Goal: Task Accomplishment & Management: Use online tool/utility

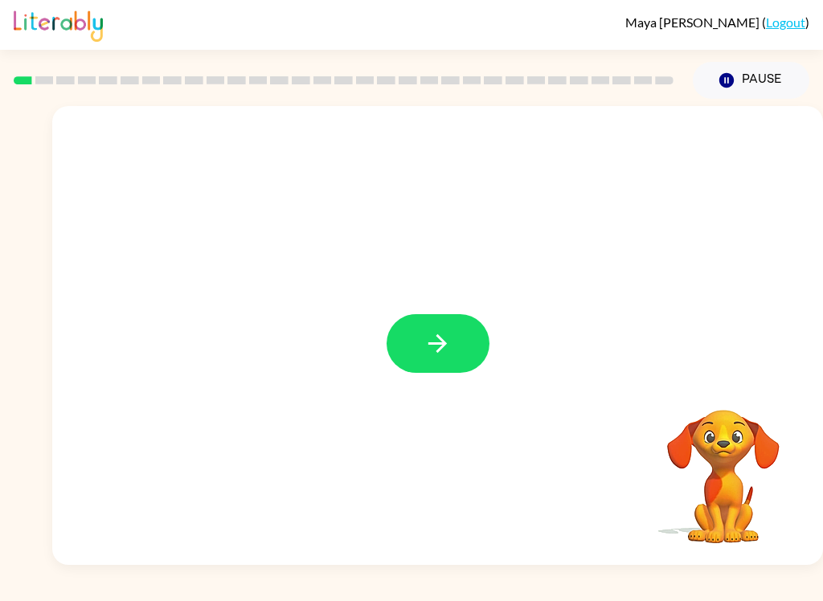
click at [448, 346] on icon "button" at bounding box center [437, 343] width 28 height 28
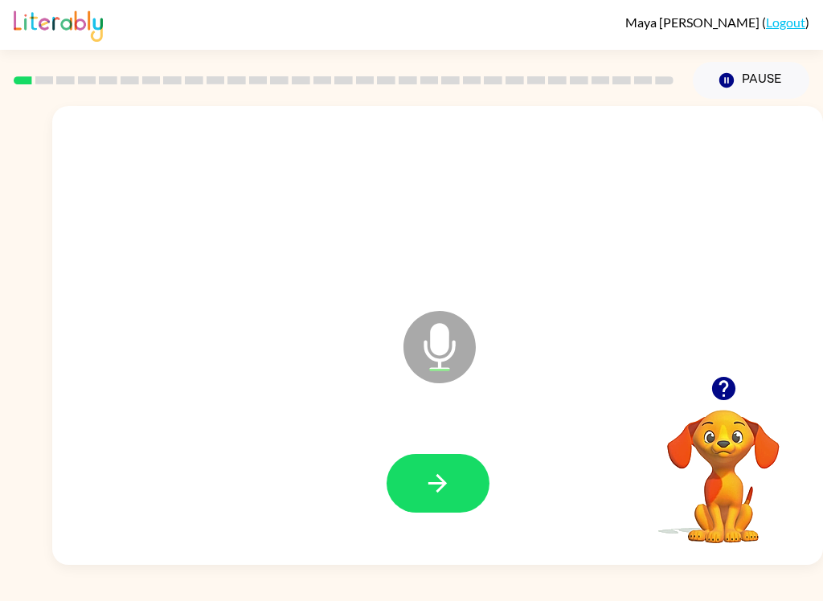
click at [411, 477] on button "button" at bounding box center [438, 483] width 103 height 59
click at [442, 473] on icon "button" at bounding box center [437, 483] width 28 height 28
click at [433, 483] on icon "button" at bounding box center [437, 483] width 18 height 18
click at [431, 479] on icon "button" at bounding box center [437, 483] width 28 height 28
click at [434, 481] on icon "button" at bounding box center [437, 483] width 28 height 28
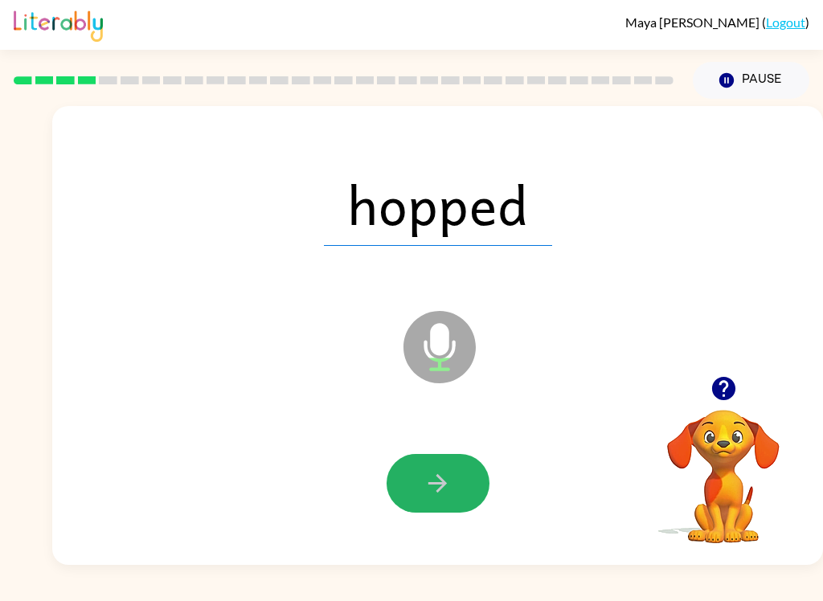
click at [436, 478] on icon "button" at bounding box center [437, 483] width 28 height 28
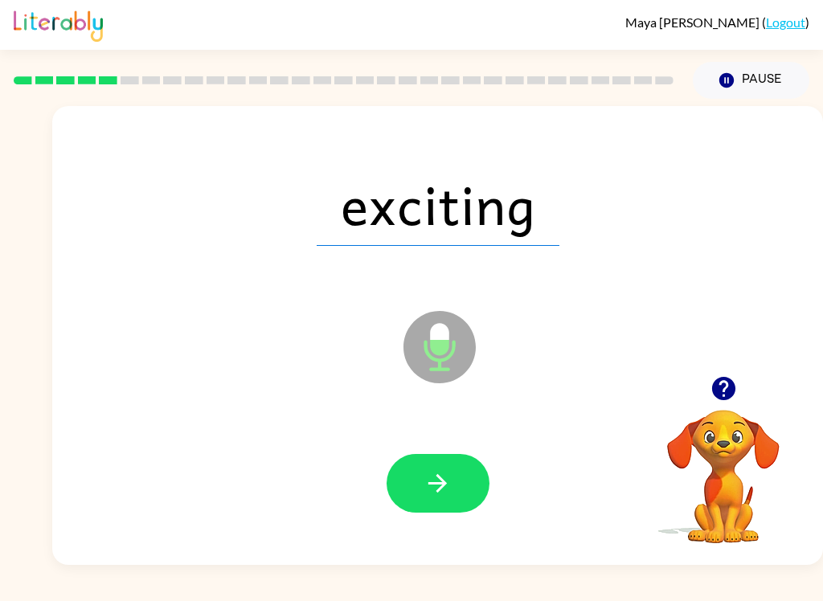
click at [409, 479] on button "button" at bounding box center [438, 483] width 103 height 59
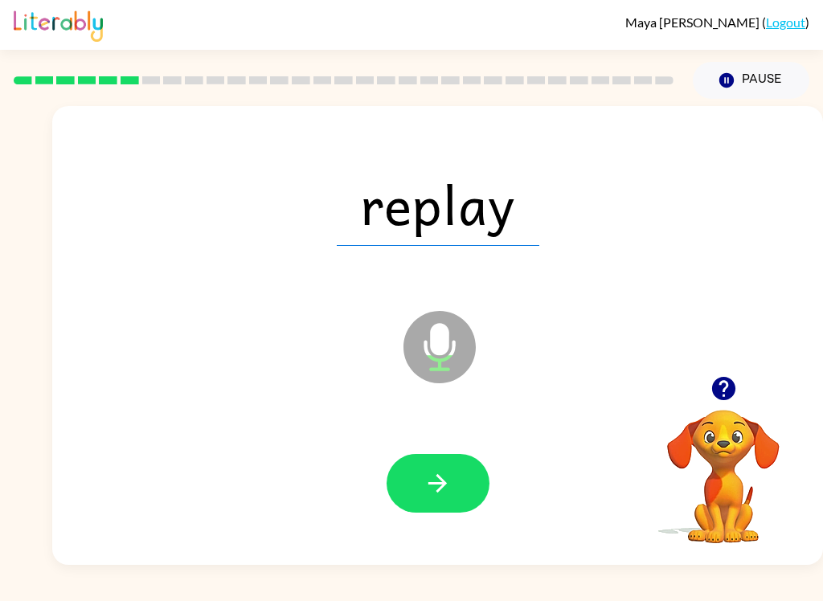
click at [417, 476] on button "button" at bounding box center [438, 483] width 103 height 59
click at [412, 480] on button "button" at bounding box center [438, 483] width 103 height 59
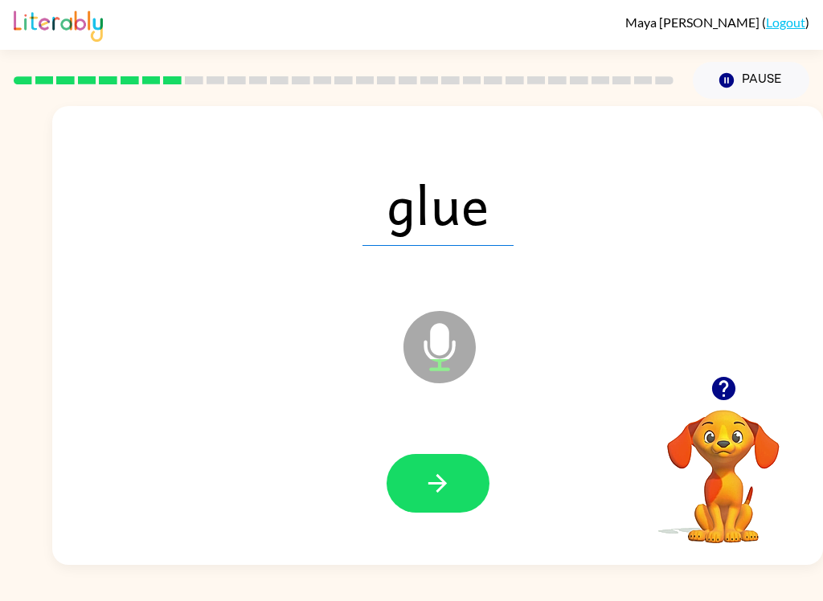
click at [418, 486] on button "button" at bounding box center [438, 483] width 103 height 59
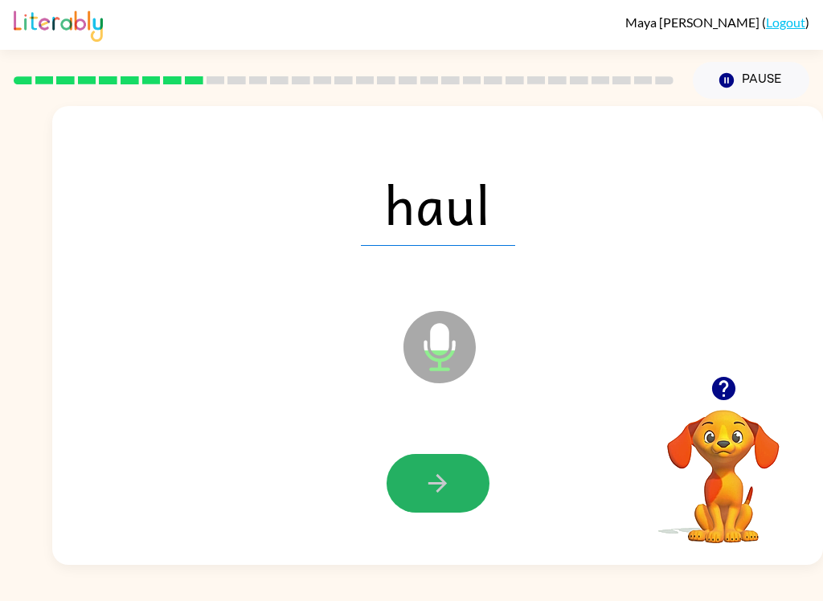
click at [425, 480] on icon "button" at bounding box center [437, 483] width 28 height 28
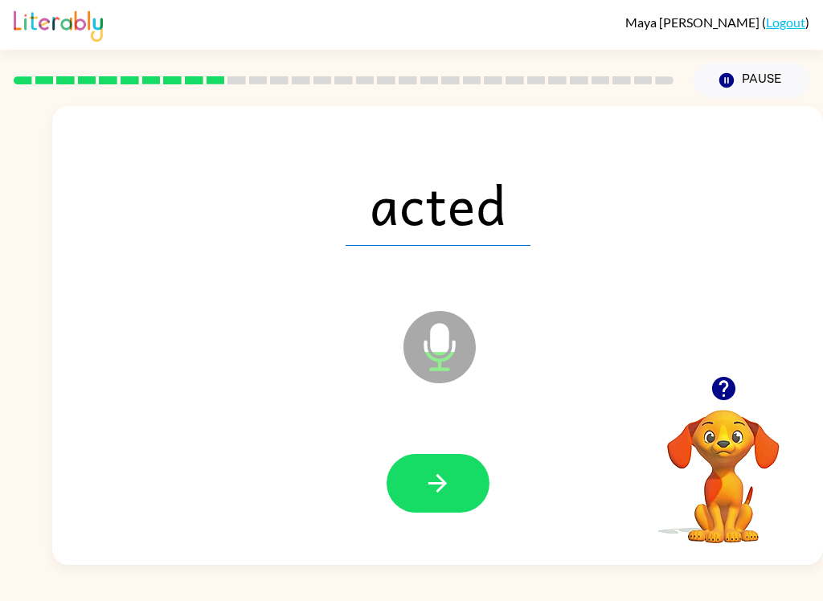
click at [419, 485] on button "button" at bounding box center [438, 483] width 103 height 59
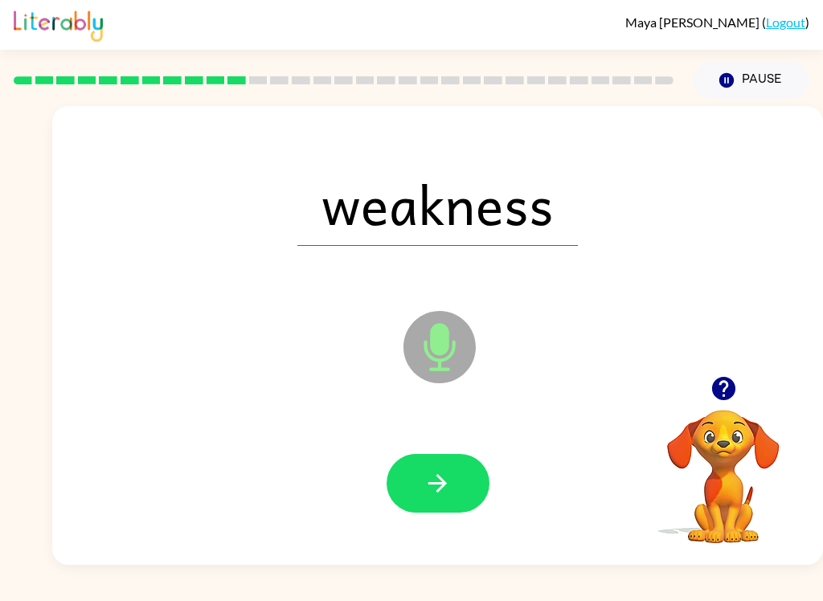
click at [424, 482] on icon "button" at bounding box center [437, 483] width 28 height 28
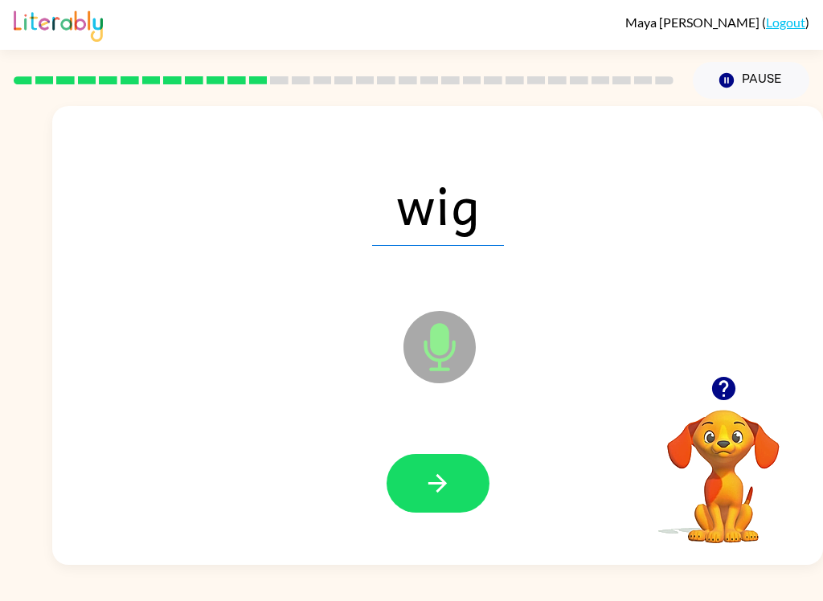
click at [430, 481] on icon "button" at bounding box center [437, 483] width 28 height 28
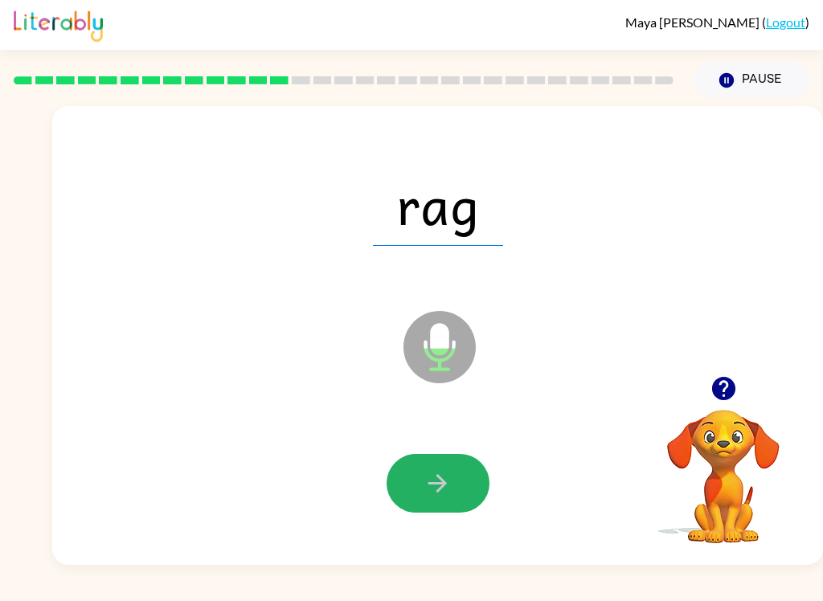
click at [426, 478] on icon "button" at bounding box center [437, 483] width 28 height 28
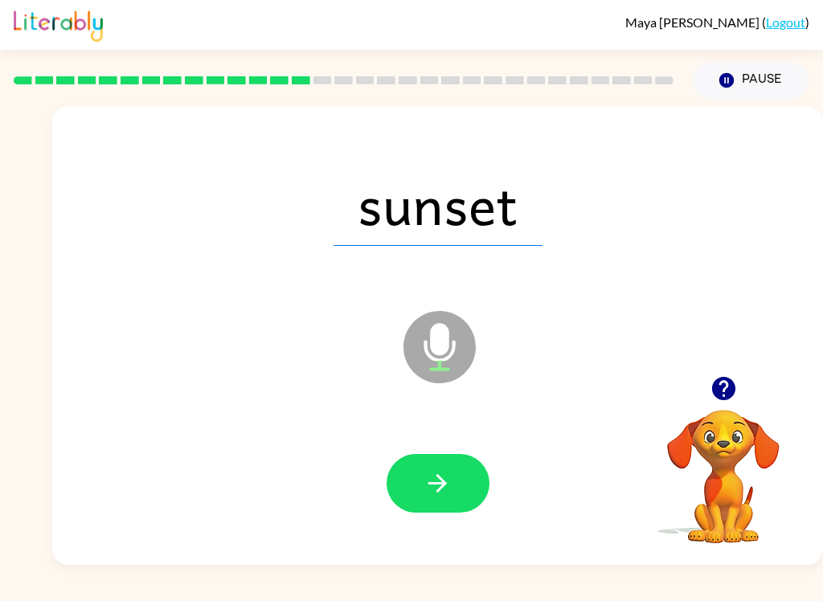
click at [419, 478] on button "button" at bounding box center [438, 483] width 103 height 59
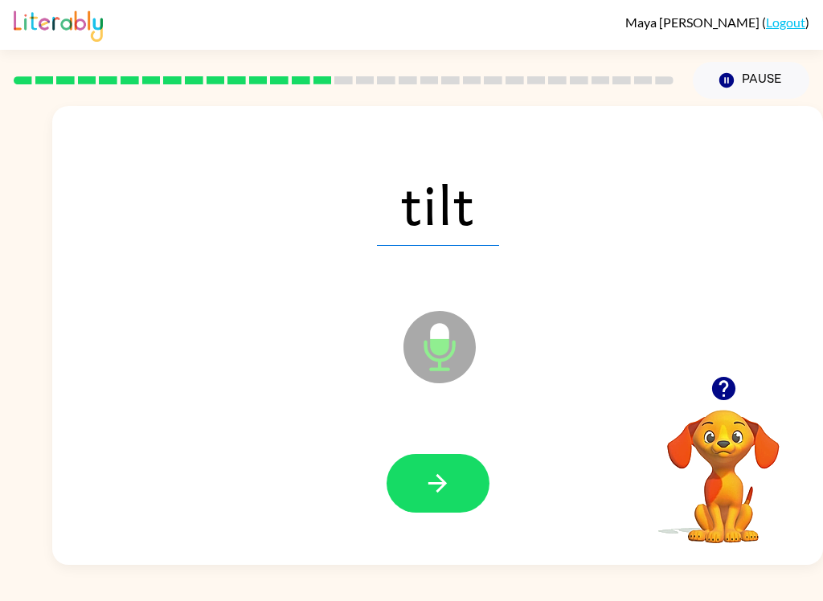
click at [416, 472] on button "button" at bounding box center [438, 483] width 103 height 59
click at [402, 479] on button "button" at bounding box center [438, 483] width 103 height 59
click at [416, 483] on button "button" at bounding box center [438, 483] width 103 height 59
click at [414, 478] on button "button" at bounding box center [438, 483] width 103 height 59
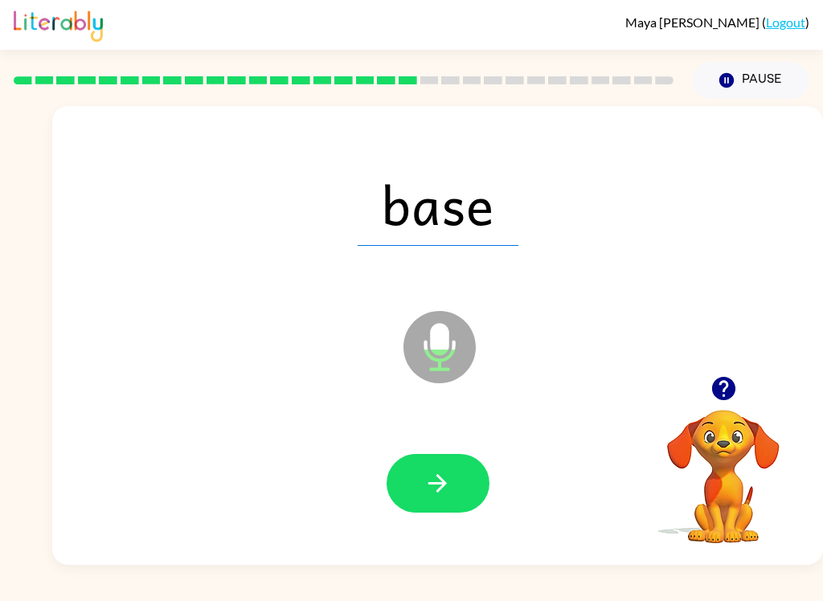
click at [444, 477] on icon "button" at bounding box center [437, 483] width 28 height 28
click at [429, 475] on icon "button" at bounding box center [437, 483] width 28 height 28
click at [437, 473] on icon "button" at bounding box center [437, 483] width 28 height 28
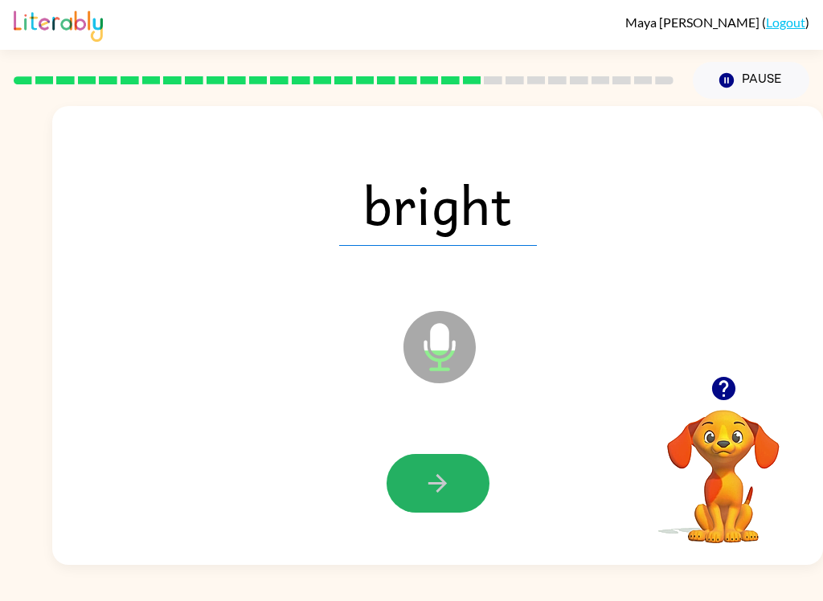
click at [439, 473] on icon "button" at bounding box center [437, 483] width 28 height 28
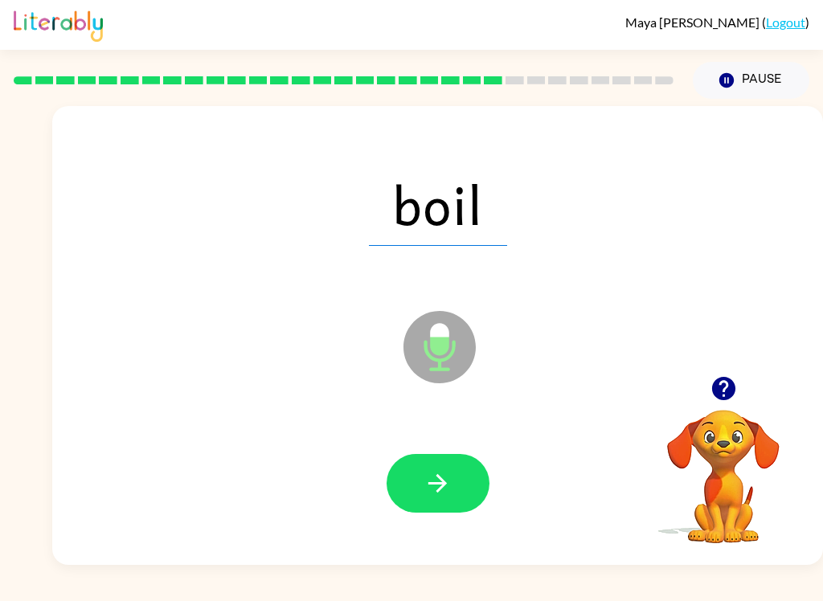
click at [434, 474] on icon "button" at bounding box center [437, 483] width 28 height 28
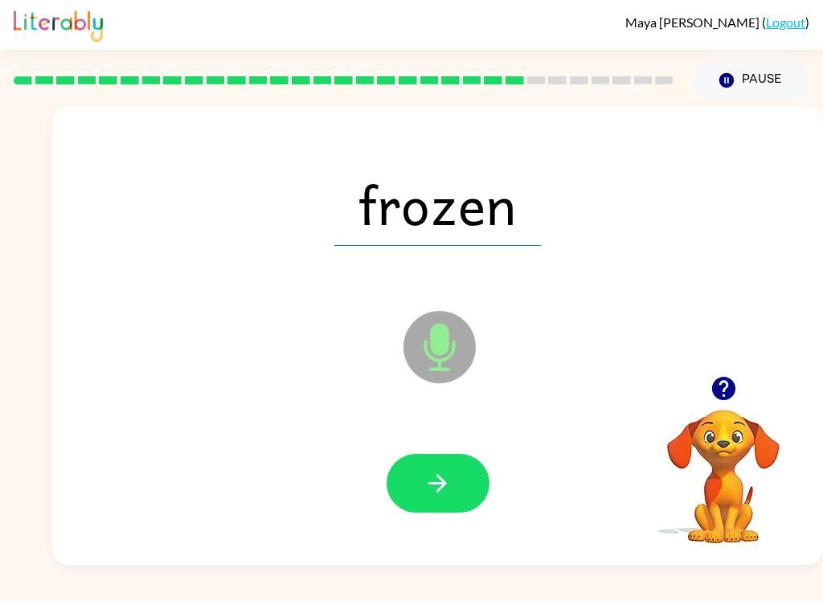
click at [429, 482] on icon "button" at bounding box center [437, 483] width 28 height 28
click at [428, 474] on icon "button" at bounding box center [437, 483] width 28 height 28
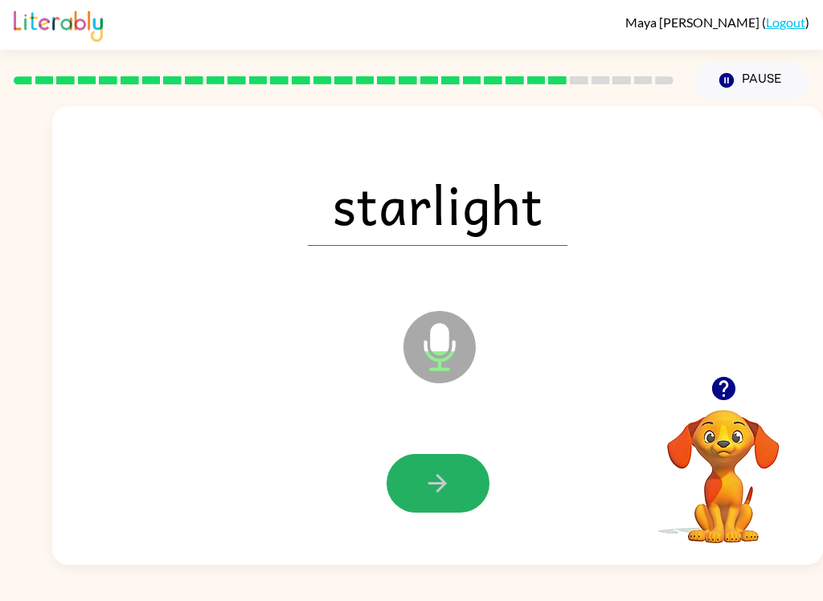
click at [442, 478] on icon "button" at bounding box center [437, 483] width 28 height 28
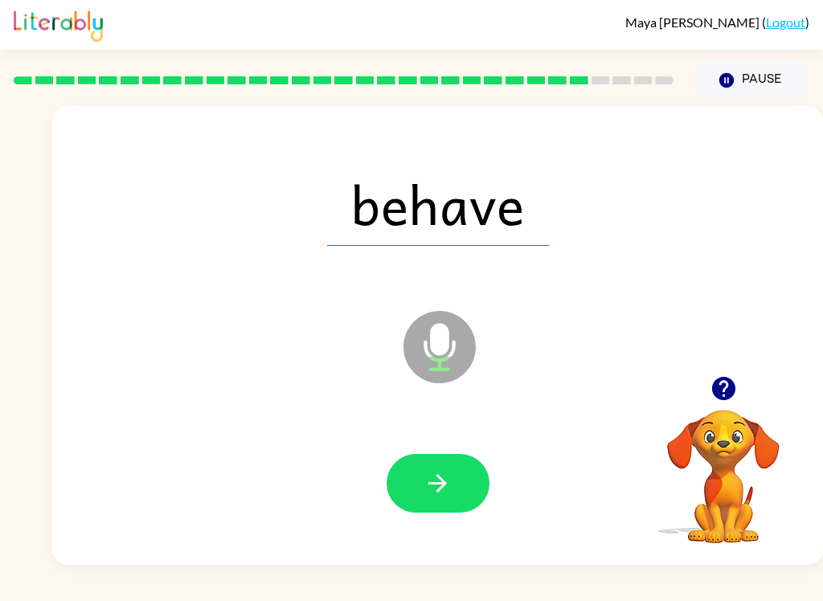
click at [438, 478] on icon "button" at bounding box center [437, 483] width 28 height 28
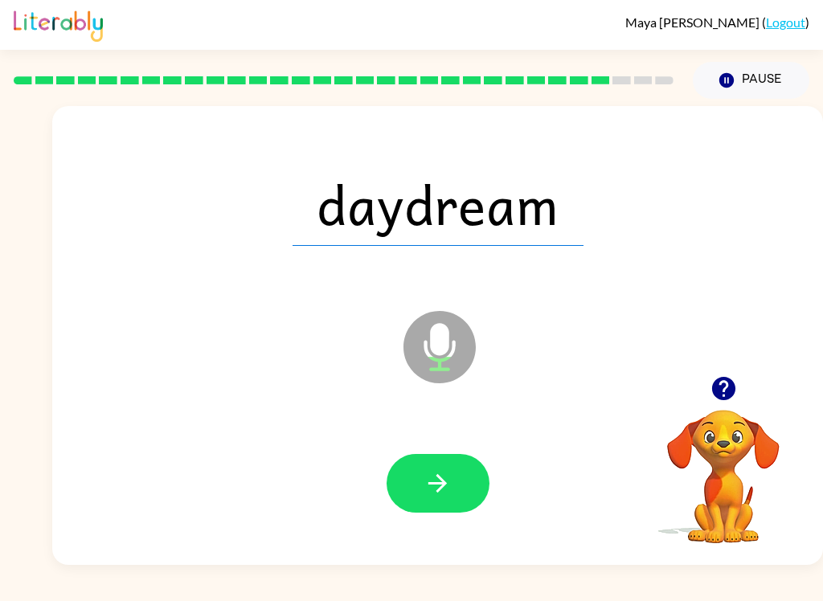
click at [427, 480] on icon "button" at bounding box center [437, 483] width 28 height 28
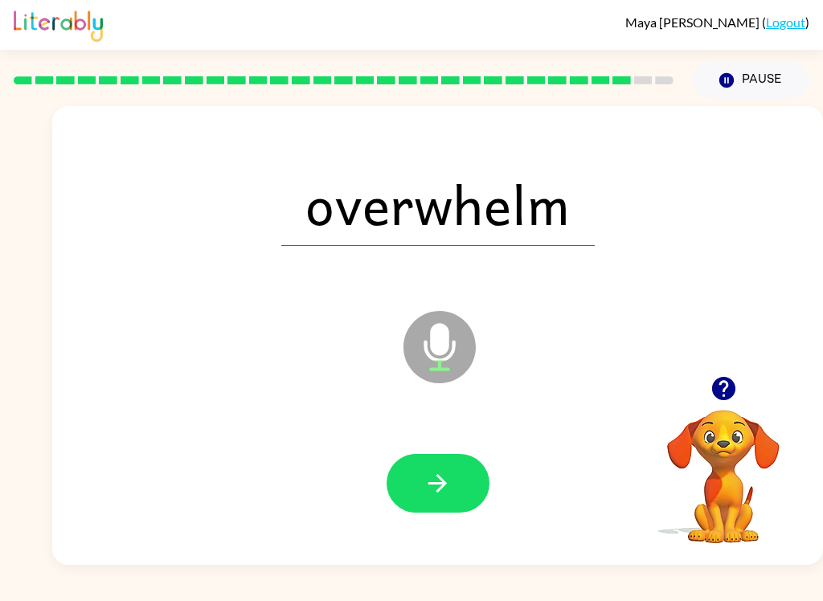
click at [420, 477] on button "button" at bounding box center [438, 483] width 103 height 59
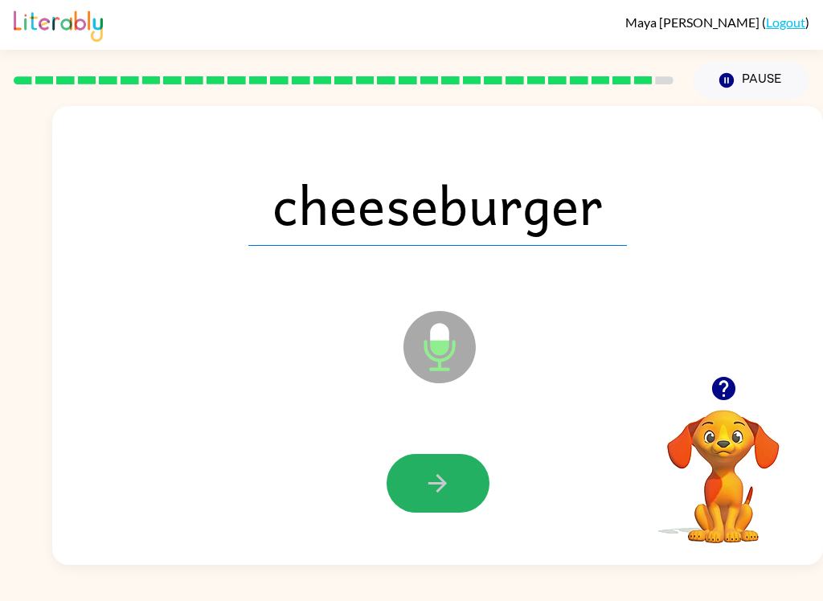
click at [414, 480] on button "button" at bounding box center [438, 483] width 103 height 59
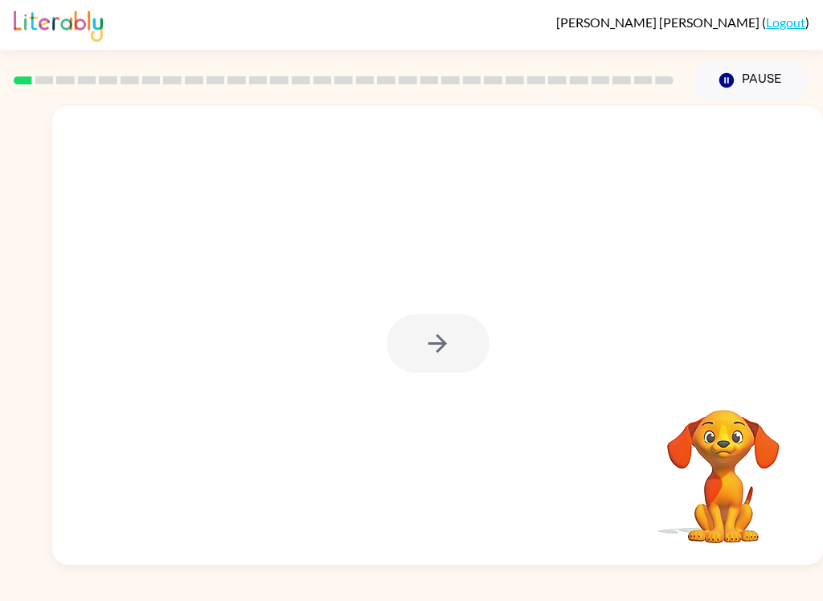
click at [421, 358] on div at bounding box center [438, 343] width 103 height 59
click at [376, 347] on div at bounding box center [437, 335] width 771 height 459
click at [440, 348] on icon "button" at bounding box center [437, 343] width 28 height 28
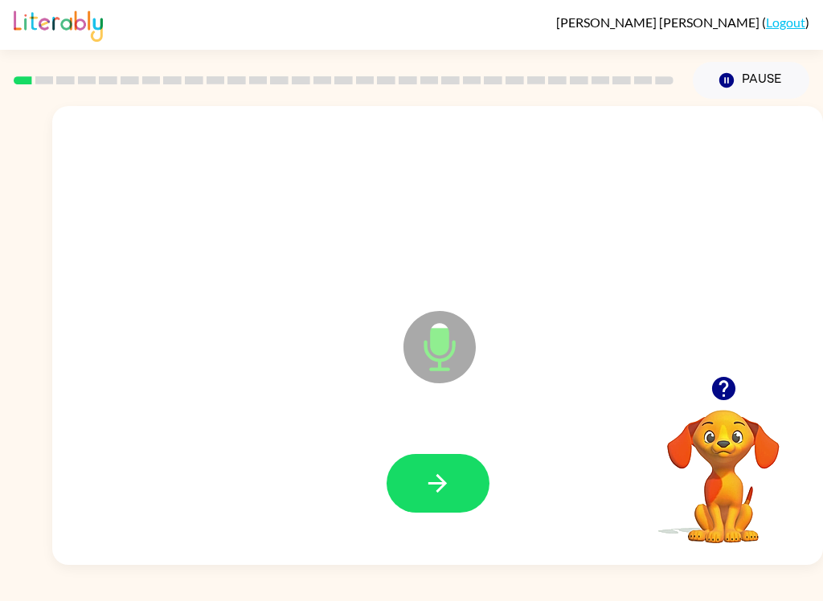
click at [449, 490] on icon "button" at bounding box center [437, 483] width 28 height 28
click at [450, 490] on icon "button" at bounding box center [437, 483] width 28 height 28
click at [453, 491] on button "button" at bounding box center [438, 483] width 103 height 59
click at [442, 497] on icon "button" at bounding box center [437, 483] width 28 height 28
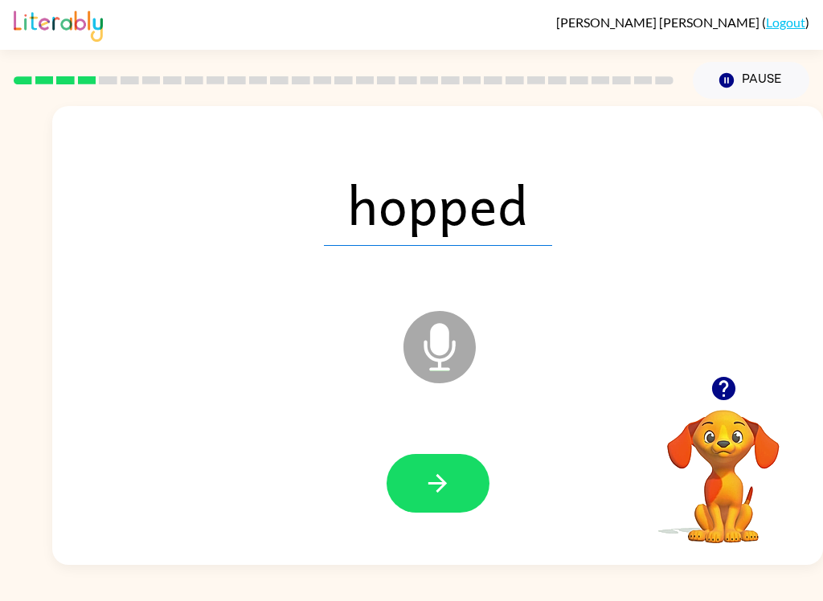
click at [440, 490] on icon "button" at bounding box center [437, 483] width 18 height 18
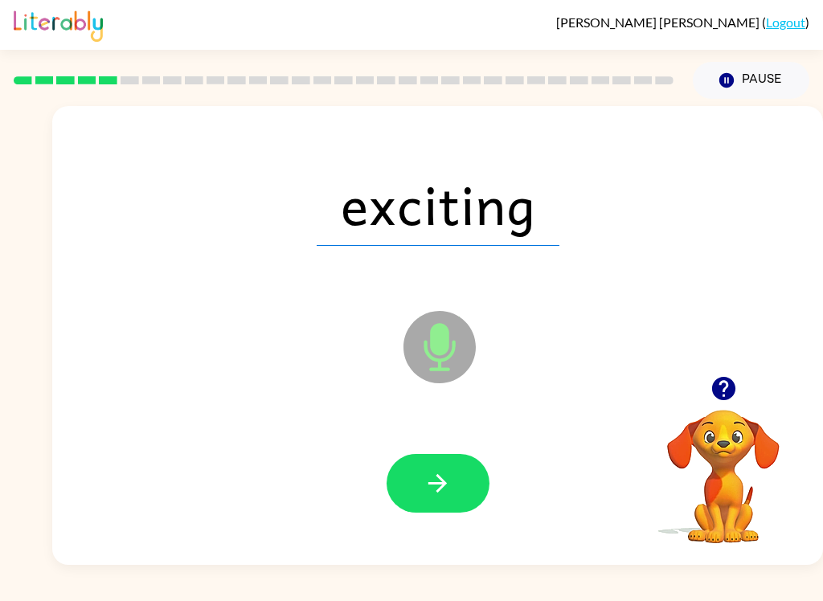
click at [446, 468] on button "button" at bounding box center [438, 483] width 103 height 59
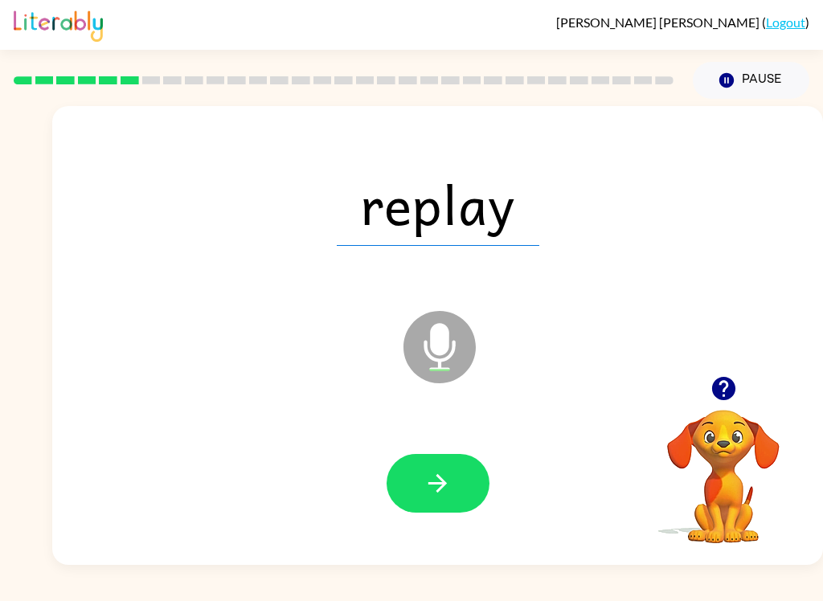
click at [448, 492] on icon "button" at bounding box center [437, 483] width 28 height 28
click at [455, 482] on button "button" at bounding box center [438, 483] width 103 height 59
click at [454, 488] on button "button" at bounding box center [438, 483] width 103 height 59
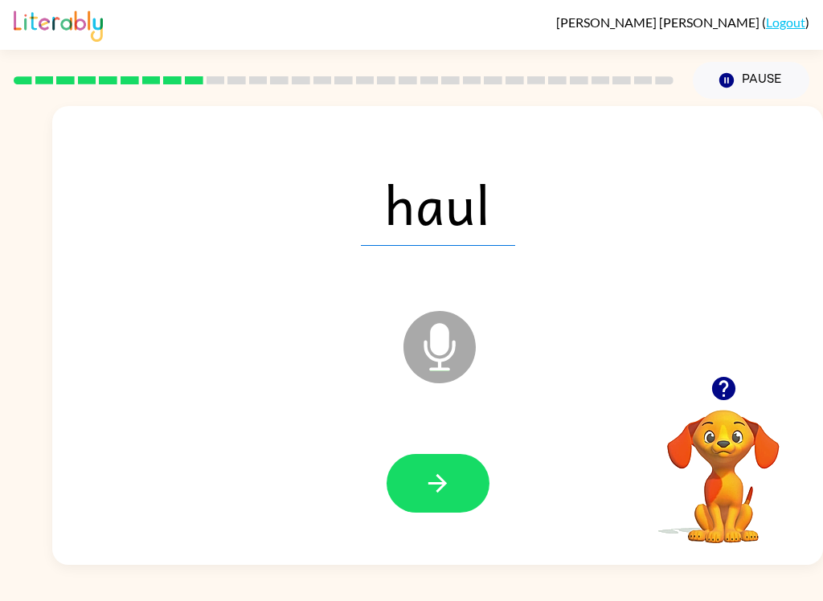
click at [456, 492] on button "button" at bounding box center [438, 483] width 103 height 59
click at [450, 493] on icon "button" at bounding box center [437, 483] width 28 height 28
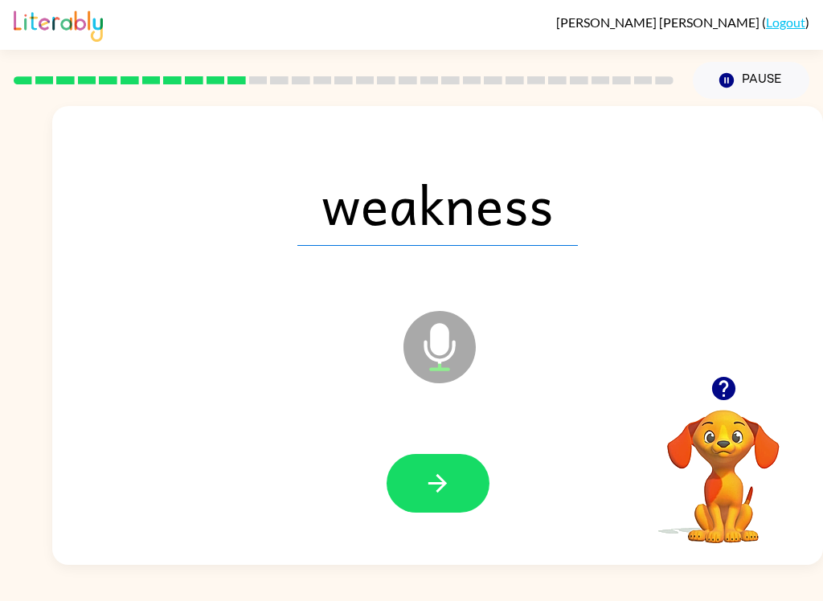
click at [435, 481] on icon "button" at bounding box center [437, 483] width 28 height 28
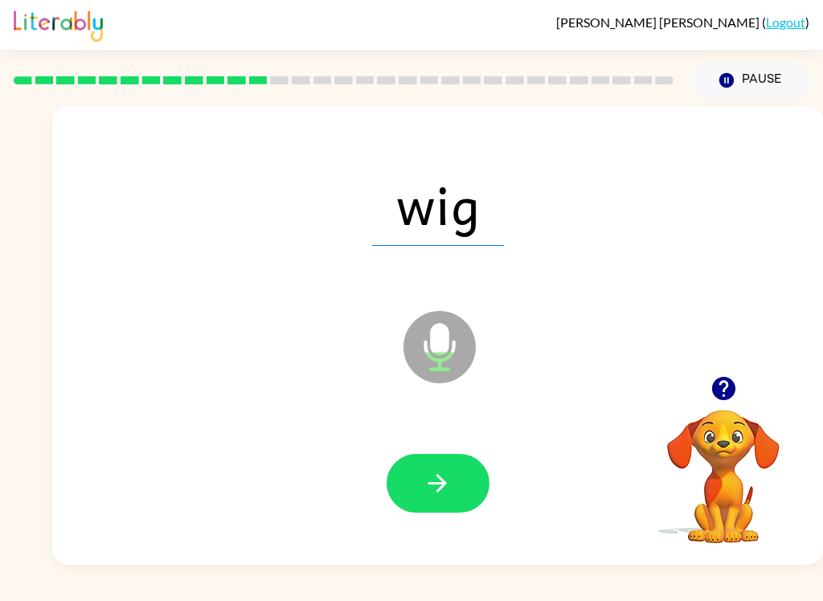
click at [448, 480] on icon "button" at bounding box center [437, 483] width 28 height 28
click at [450, 486] on icon "button" at bounding box center [437, 483] width 28 height 28
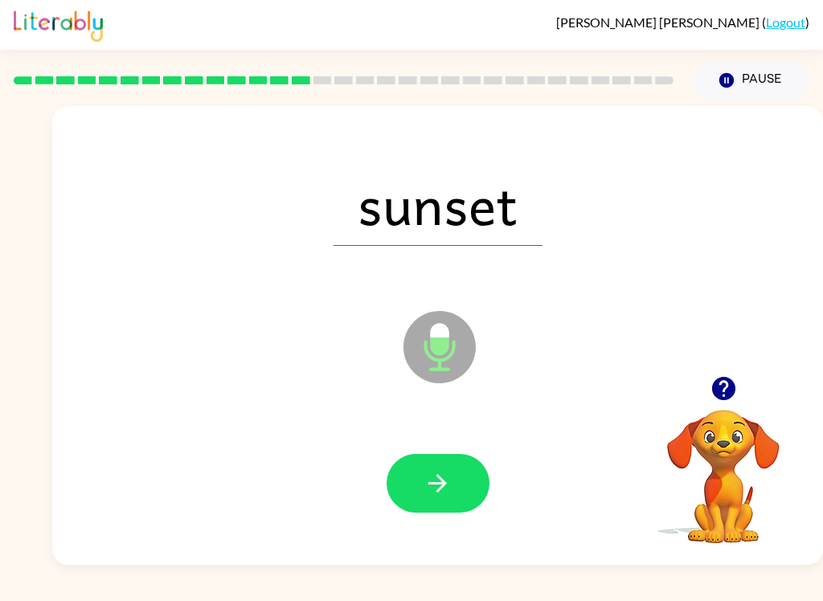
click at [447, 486] on icon "button" at bounding box center [437, 483] width 28 height 28
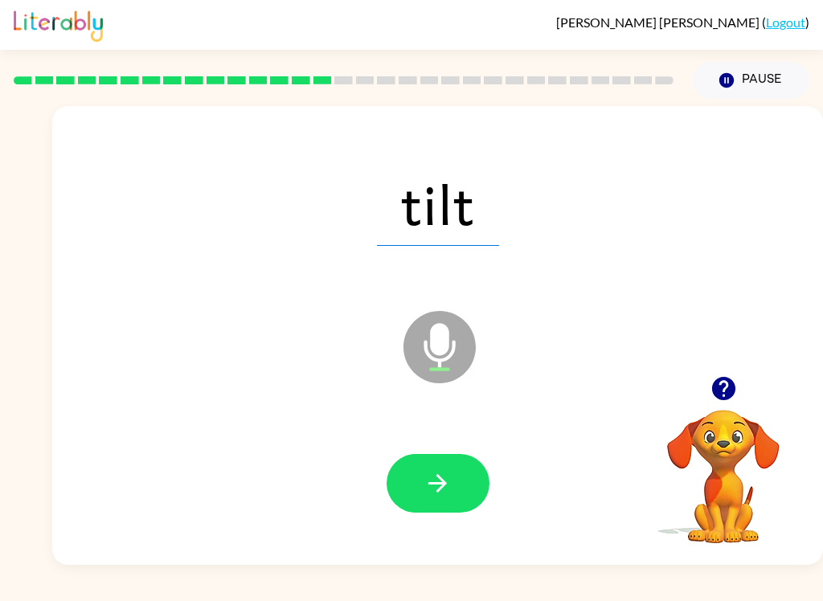
click at [453, 487] on button "button" at bounding box center [438, 483] width 103 height 59
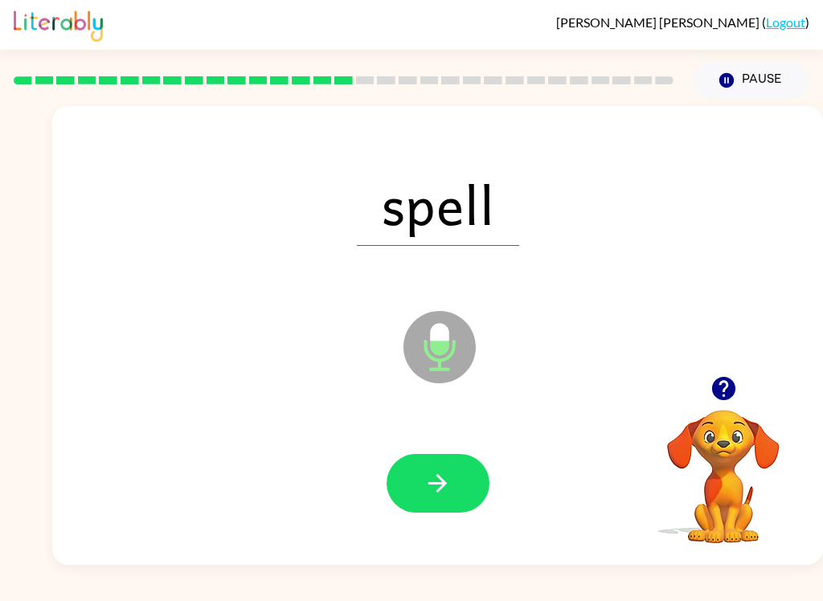
click at [440, 477] on icon "button" at bounding box center [437, 483] width 28 height 28
click at [443, 497] on icon "button" at bounding box center [437, 483] width 28 height 28
click at [445, 483] on icon "button" at bounding box center [437, 483] width 18 height 18
click at [453, 478] on button "button" at bounding box center [438, 483] width 103 height 59
click at [447, 470] on icon "button" at bounding box center [437, 483] width 28 height 28
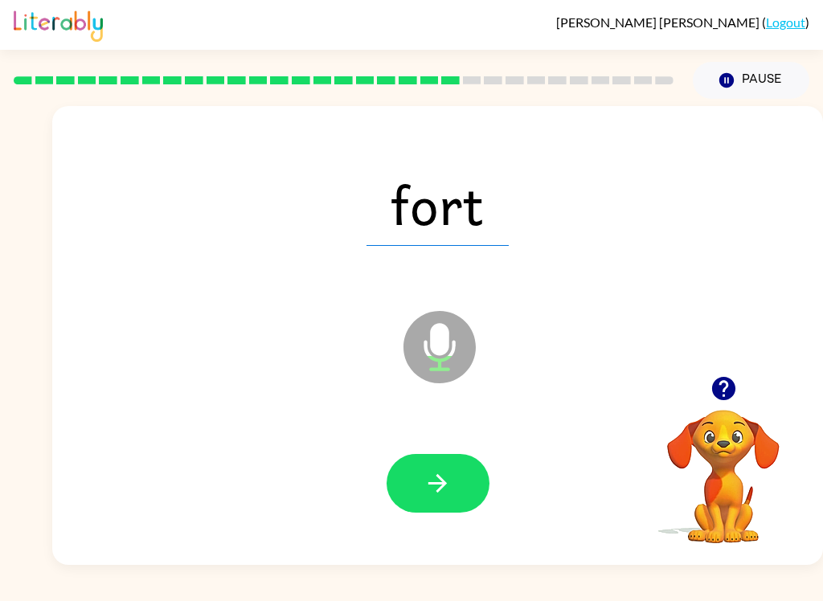
click at [443, 475] on icon "button" at bounding box center [437, 483] width 28 height 28
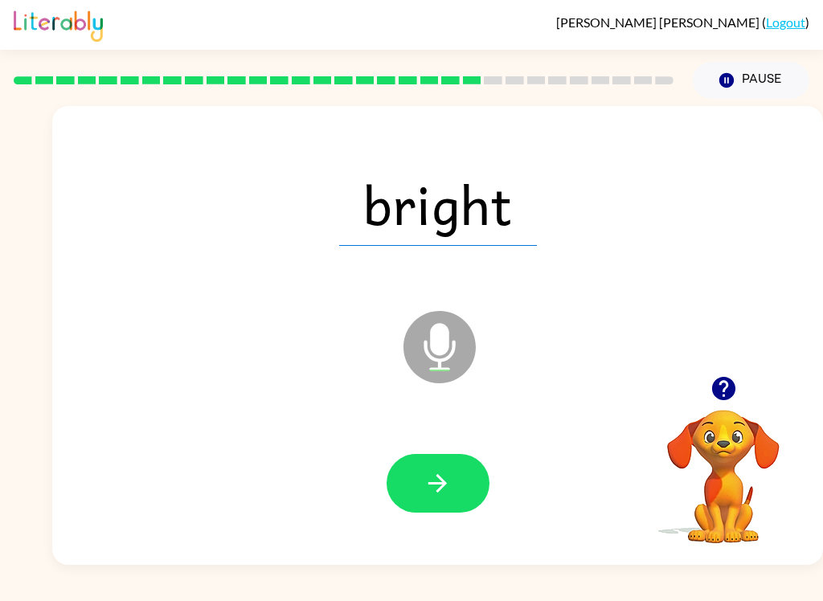
click at [418, 490] on button "button" at bounding box center [438, 483] width 103 height 59
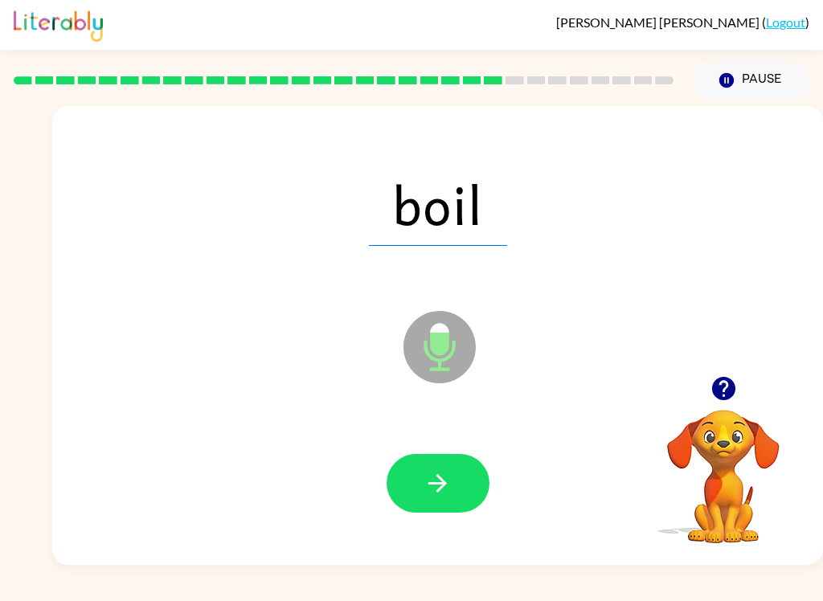
click at [453, 488] on button "button" at bounding box center [438, 483] width 103 height 59
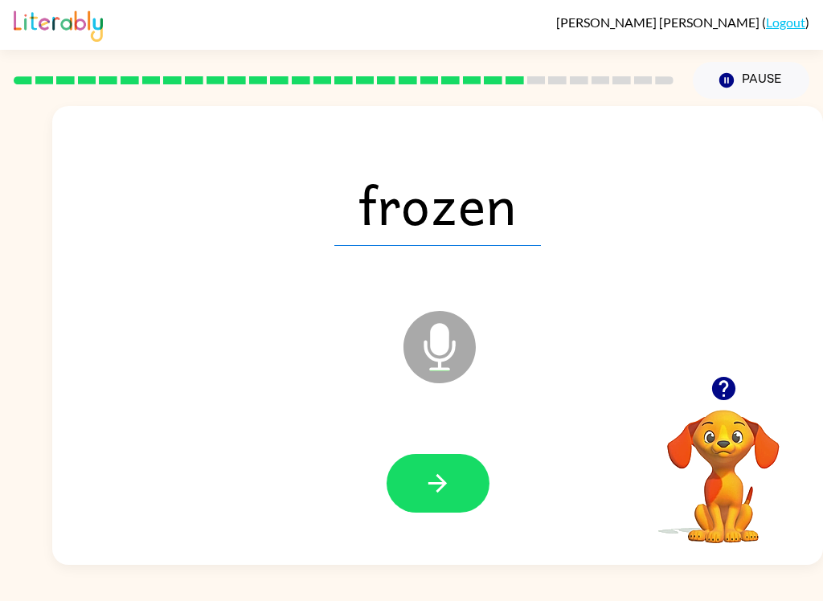
click at [436, 485] on icon "button" at bounding box center [437, 483] width 28 height 28
click at [435, 488] on icon "button" at bounding box center [437, 483] width 28 height 28
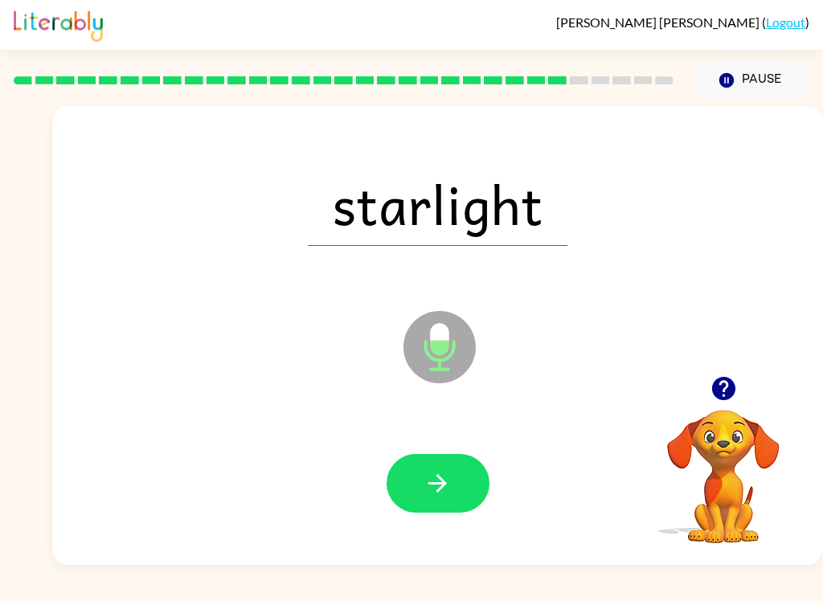
click at [443, 484] on icon "button" at bounding box center [437, 483] width 18 height 18
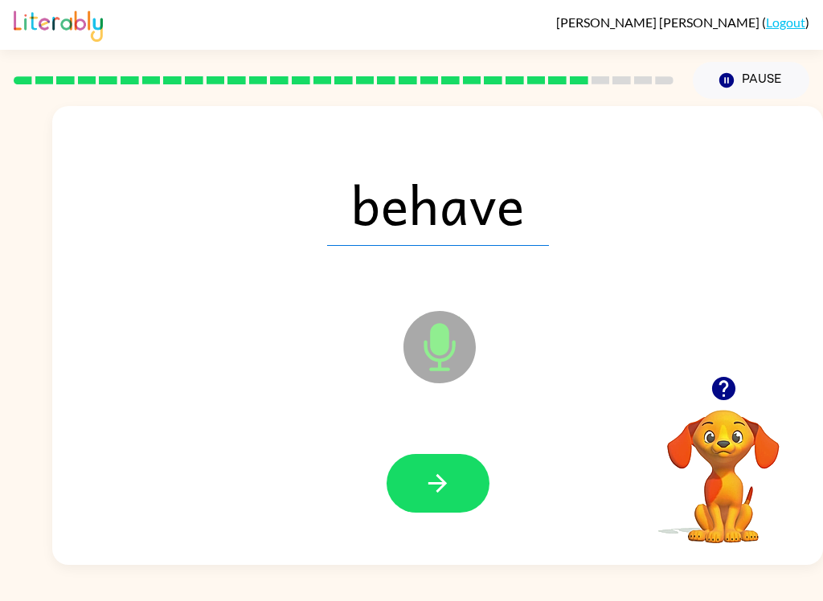
click at [436, 493] on icon "button" at bounding box center [437, 483] width 28 height 28
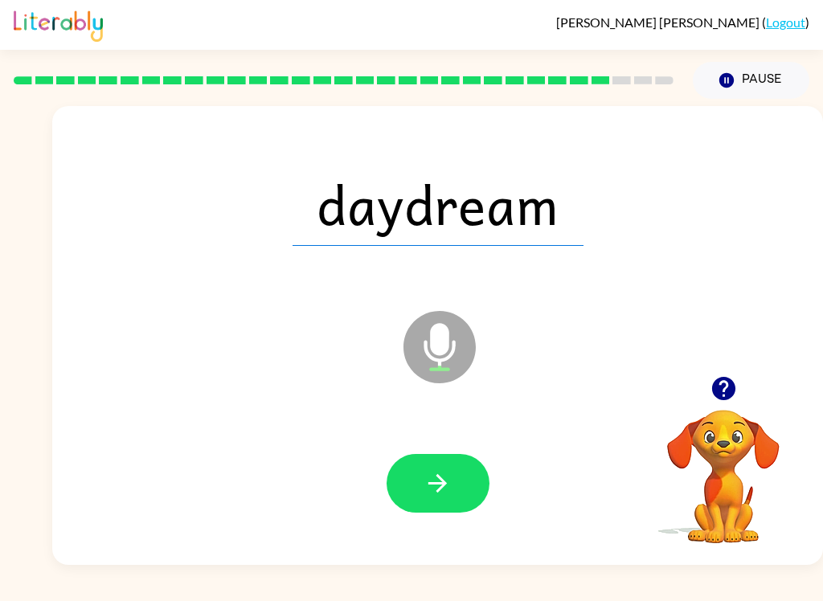
click at [435, 490] on icon "button" at bounding box center [437, 483] width 28 height 28
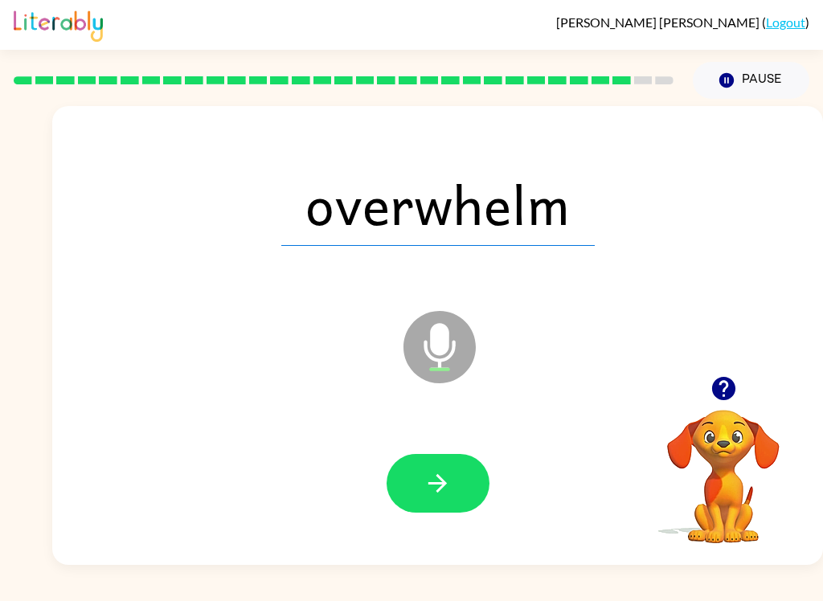
click at [439, 491] on icon "button" at bounding box center [437, 483] width 18 height 18
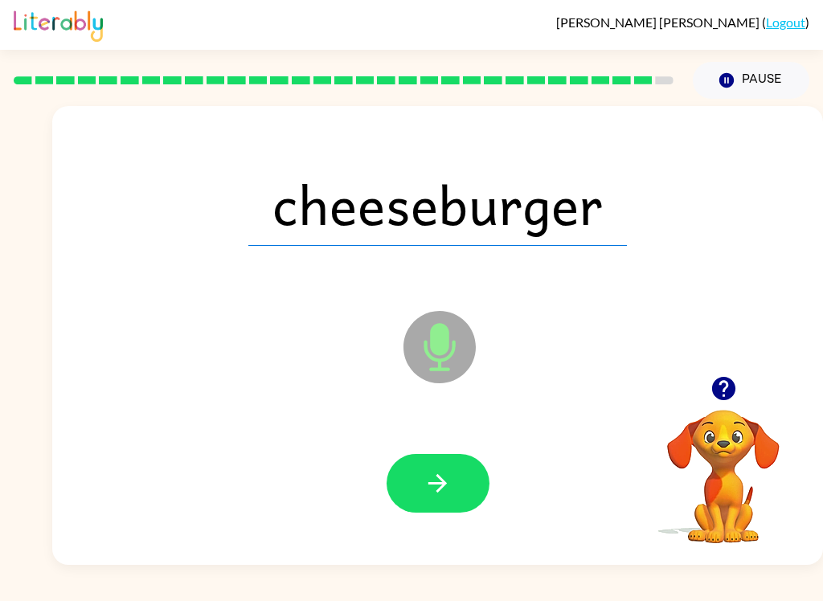
click at [452, 489] on button "button" at bounding box center [438, 483] width 103 height 59
